Goal: Find specific page/section: Find specific page/section

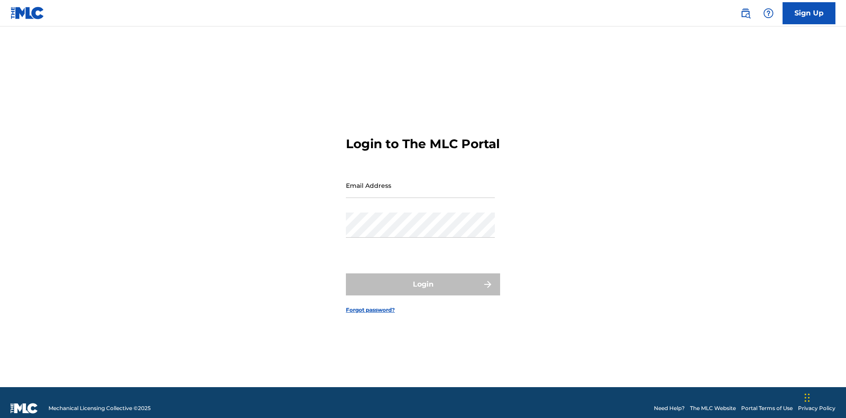
scroll to position [11, 0]
click at [420, 181] on input "Email Address" at bounding box center [420, 185] width 149 height 25
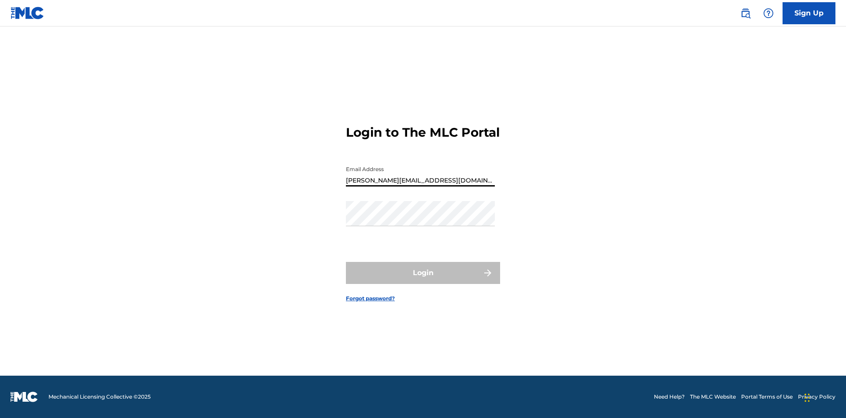
type input "[PERSON_NAME][EMAIL_ADDRESS][DOMAIN_NAME]"
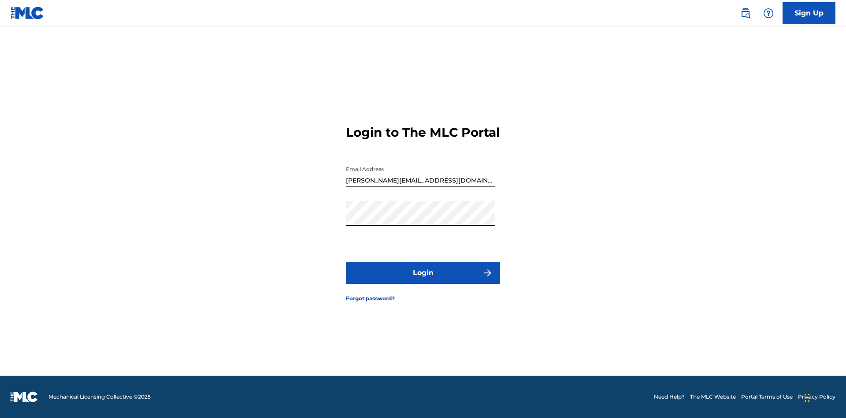
click at [423, 280] on button "Login" at bounding box center [423, 273] width 154 height 22
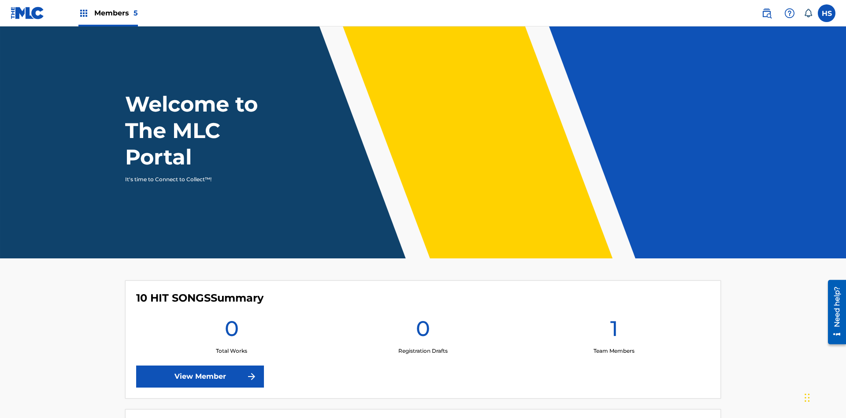
scroll to position [38, 0]
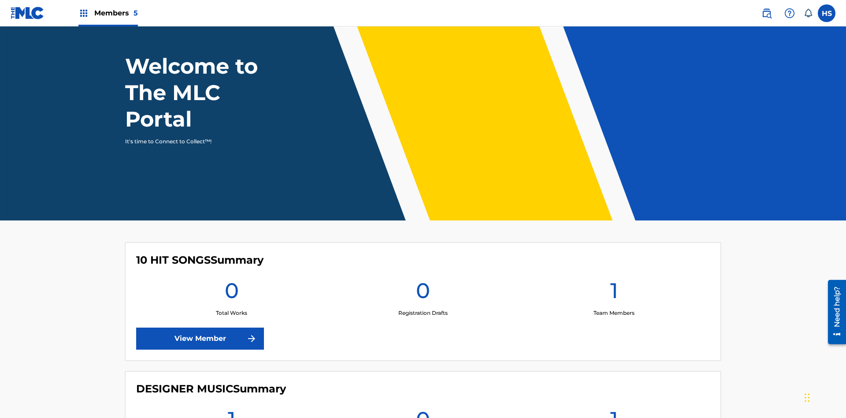
click at [200, 327] on link "View Member" at bounding box center [200, 338] width 128 height 22
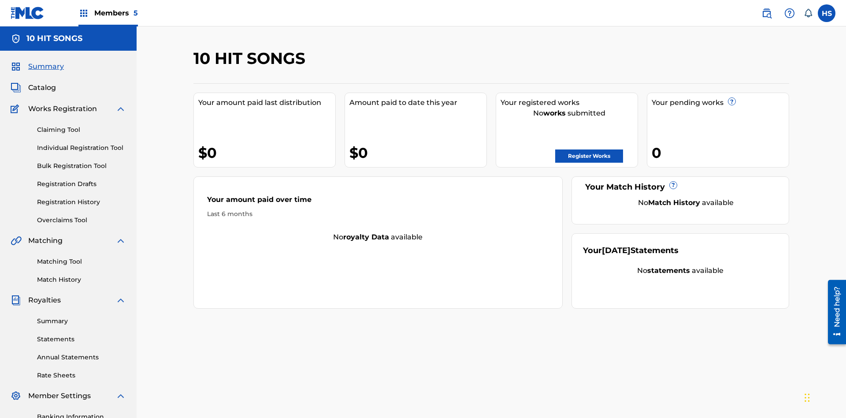
click at [108, 13] on span "Members 5" at bounding box center [116, 13] width 44 height 10
